Goal: Navigation & Orientation: Find specific page/section

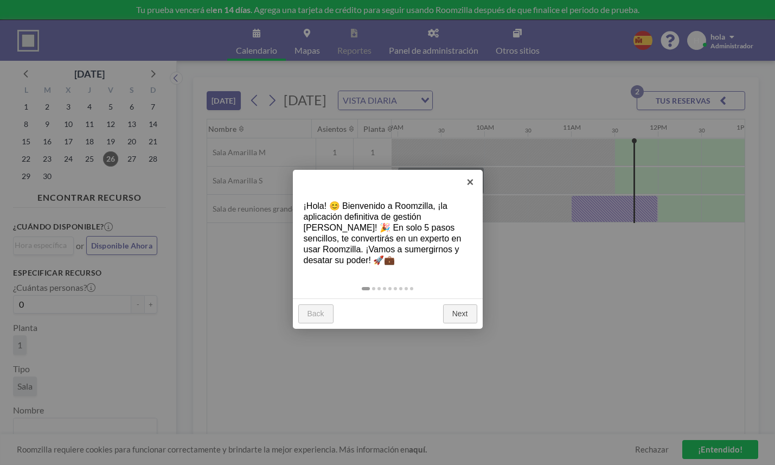
scroll to position [0, 776]
click at [461, 304] on link "Next" at bounding box center [460, 314] width 34 height 20
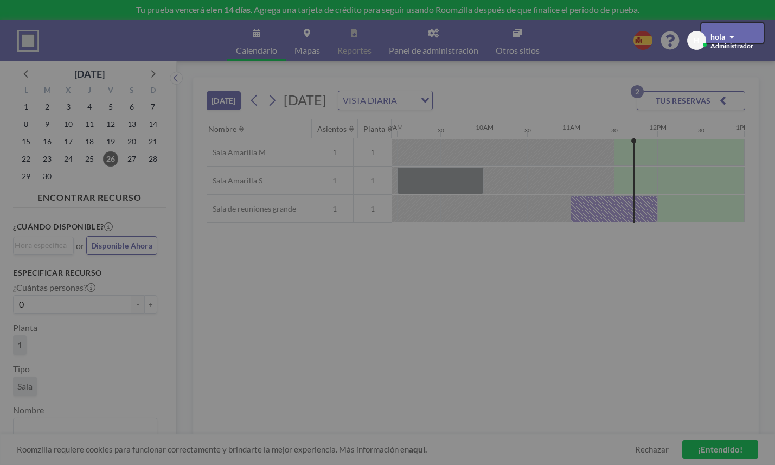
click at [461, 286] on div at bounding box center [387, 232] width 775 height 465
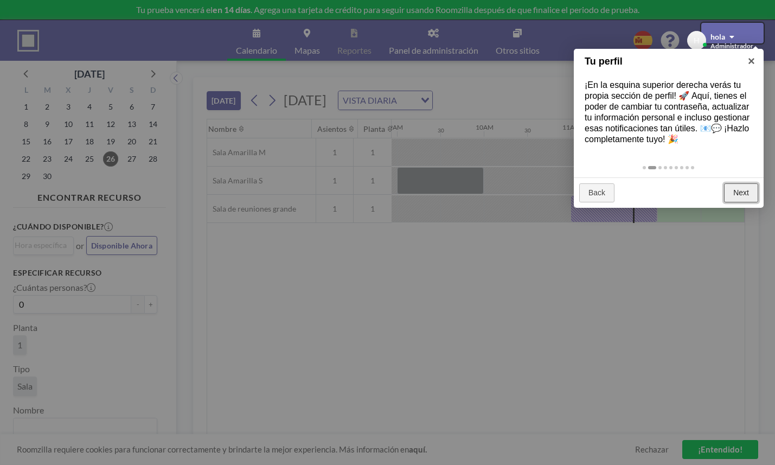
click at [746, 183] on link "Next" at bounding box center [741, 193] width 34 height 20
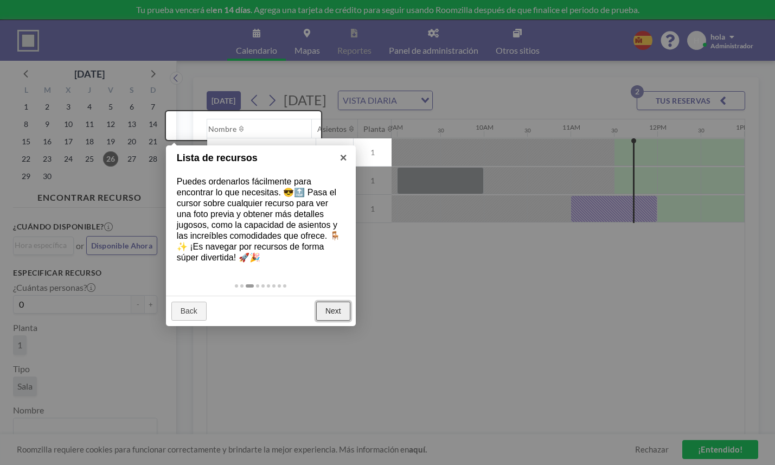
click at [335, 302] on link "Next" at bounding box center [333, 312] width 34 height 20
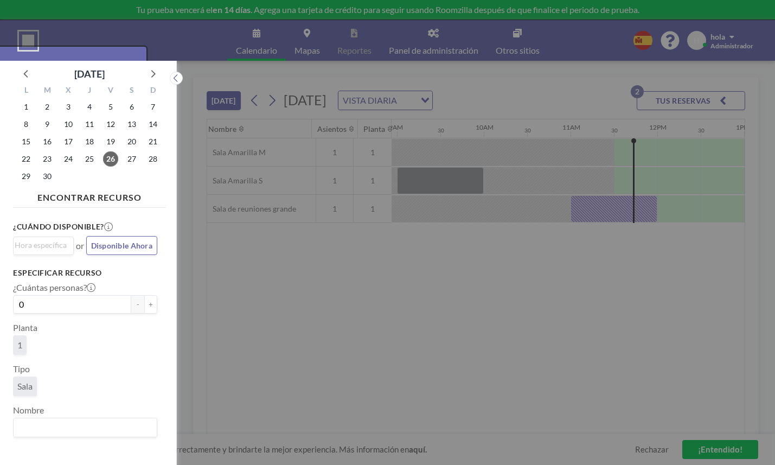
scroll to position [3, 0]
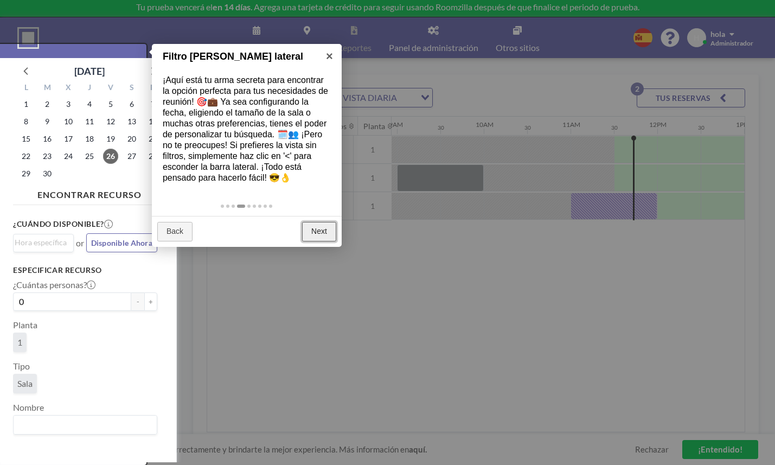
click at [319, 222] on link "Next" at bounding box center [319, 232] width 34 height 20
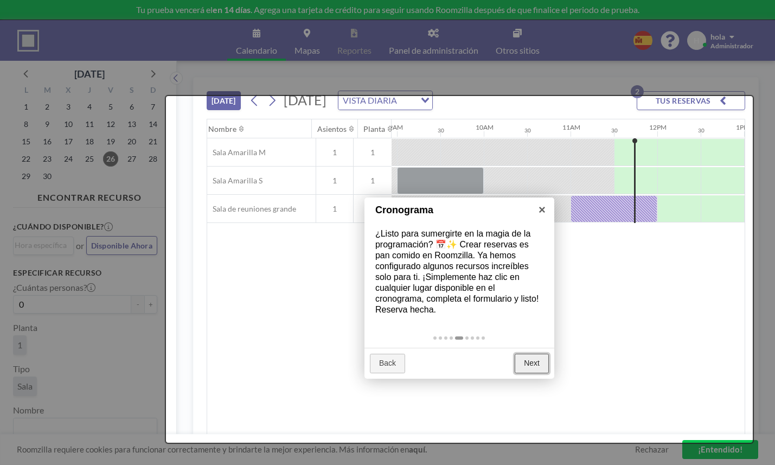
click at [537, 354] on link "Next" at bounding box center [532, 364] width 34 height 20
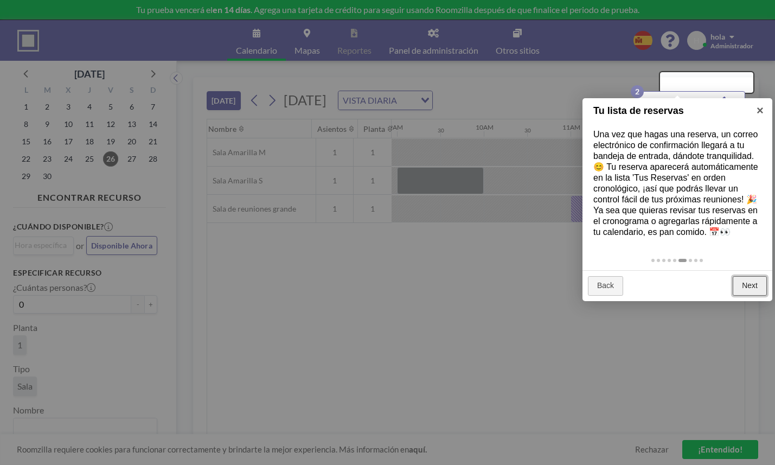
click at [754, 276] on link "Next" at bounding box center [750, 286] width 34 height 20
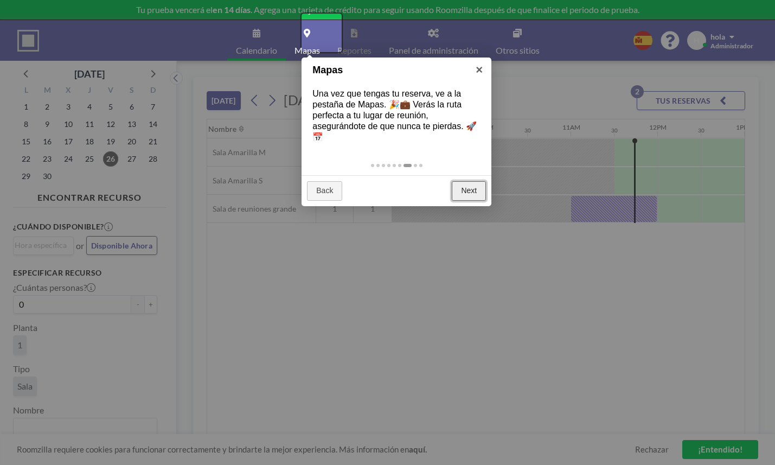
click at [467, 181] on link "Next" at bounding box center [469, 191] width 34 height 20
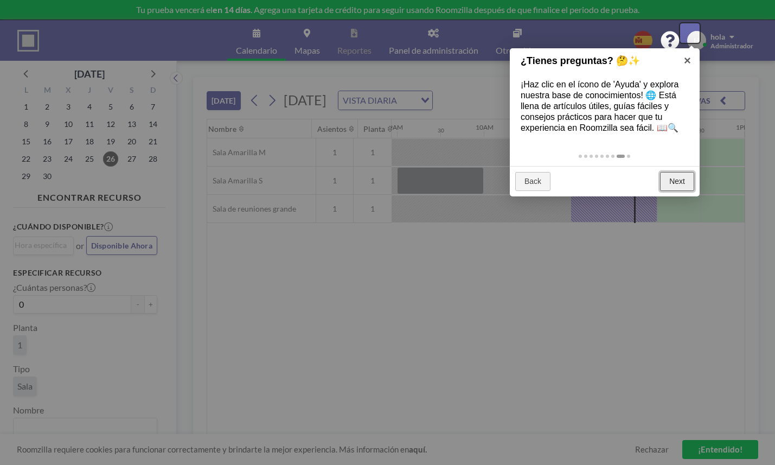
click at [677, 172] on link "Next" at bounding box center [677, 182] width 34 height 20
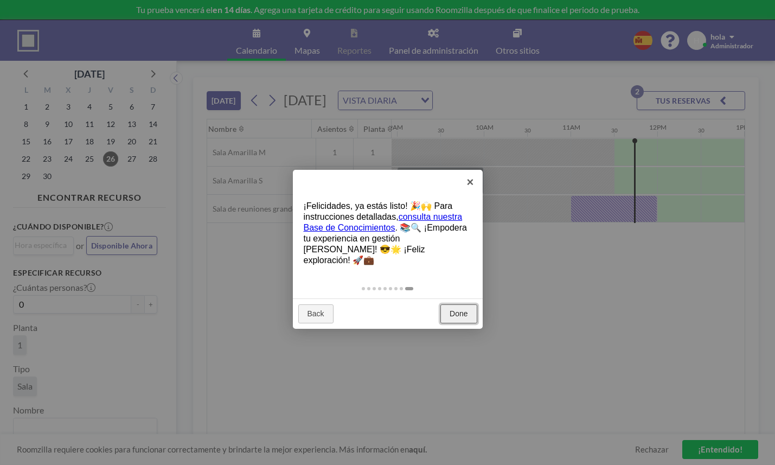
click at [460, 304] on link "Done" at bounding box center [459, 314] width 36 height 20
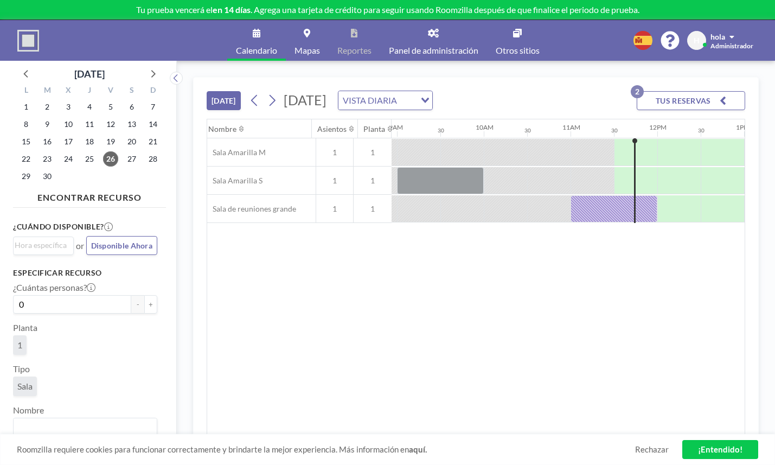
click at [318, 31] on link "Mapas" at bounding box center [307, 40] width 43 height 41
click at [310, 29] on icon at bounding box center [307, 33] width 7 height 9
click at [571, 195] on div at bounding box center [614, 208] width 87 height 27
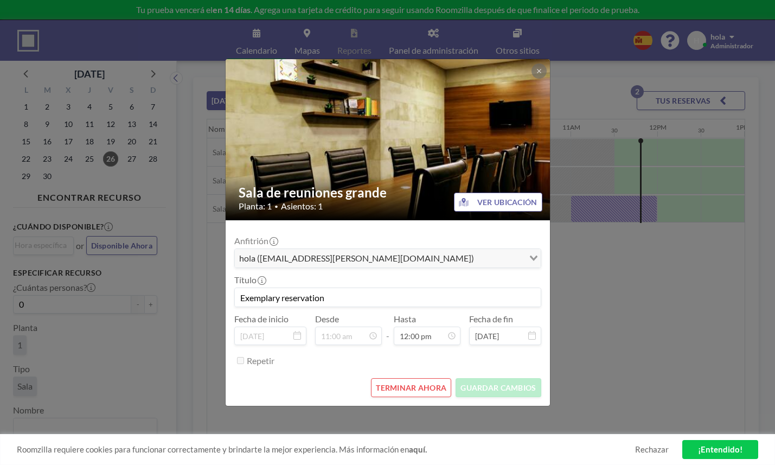
click at [409, 378] on button "TERMINAR AHORA" at bounding box center [411, 387] width 80 height 19
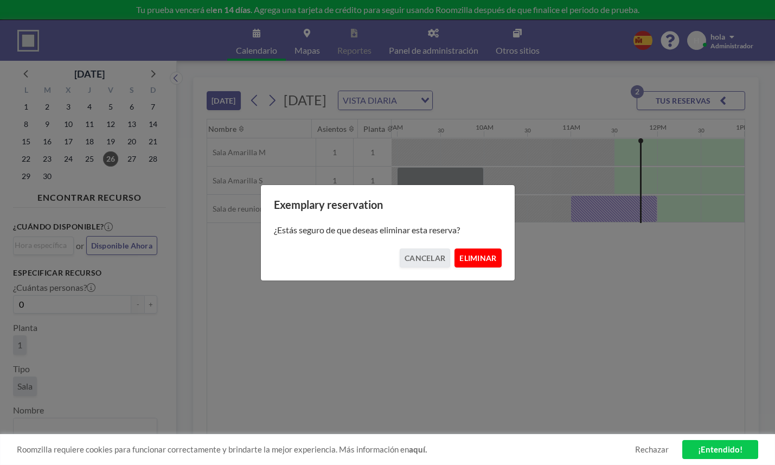
click at [463, 249] on button "ELIMINAR" at bounding box center [478, 258] width 47 height 19
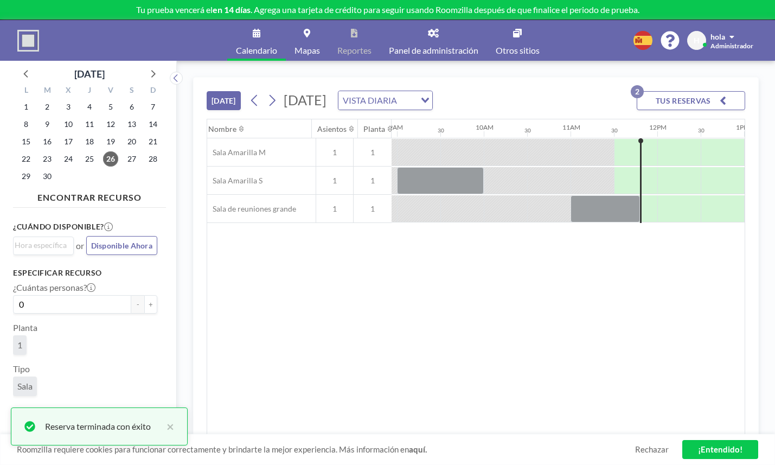
click at [310, 29] on icon at bounding box center [307, 33] width 7 height 9
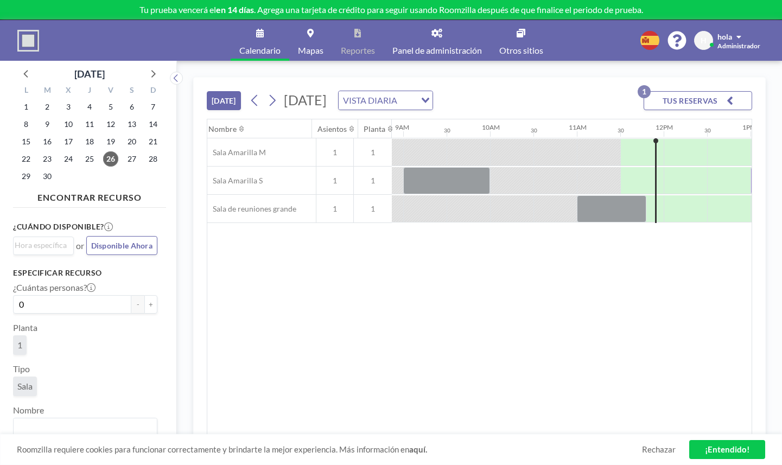
scroll to position [0, 776]
click at [314, 29] on icon at bounding box center [310, 33] width 7 height 9
click at [327, 35] on link "Mapas" at bounding box center [310, 40] width 43 height 41
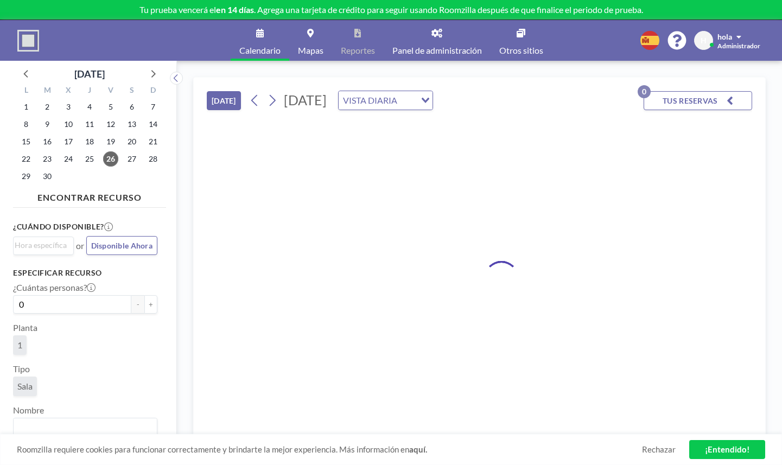
click at [435, 31] on link "Panel de administración" at bounding box center [437, 40] width 107 height 41
